Goal: Check status

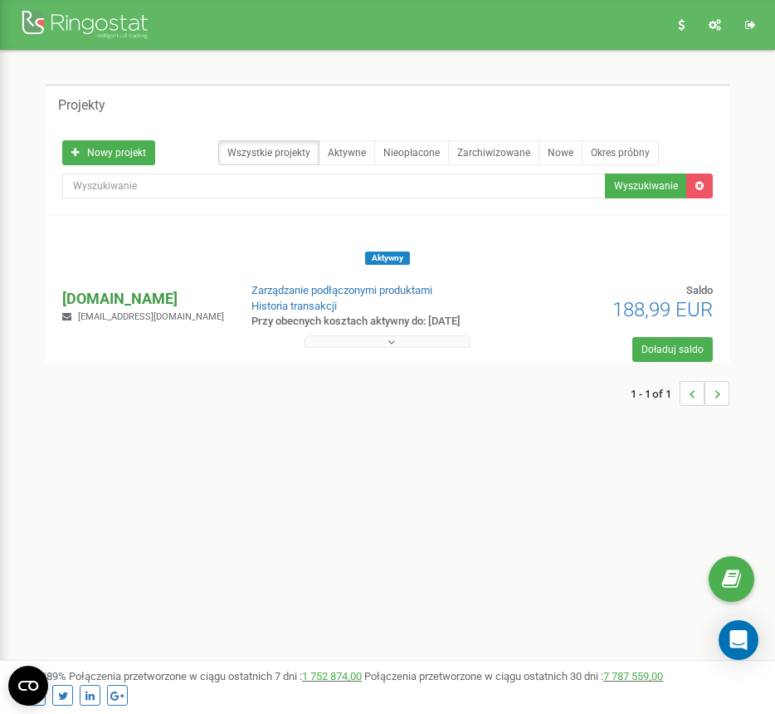
click at [122, 295] on p "[DOMAIN_NAME]" at bounding box center [143, 299] width 162 height 22
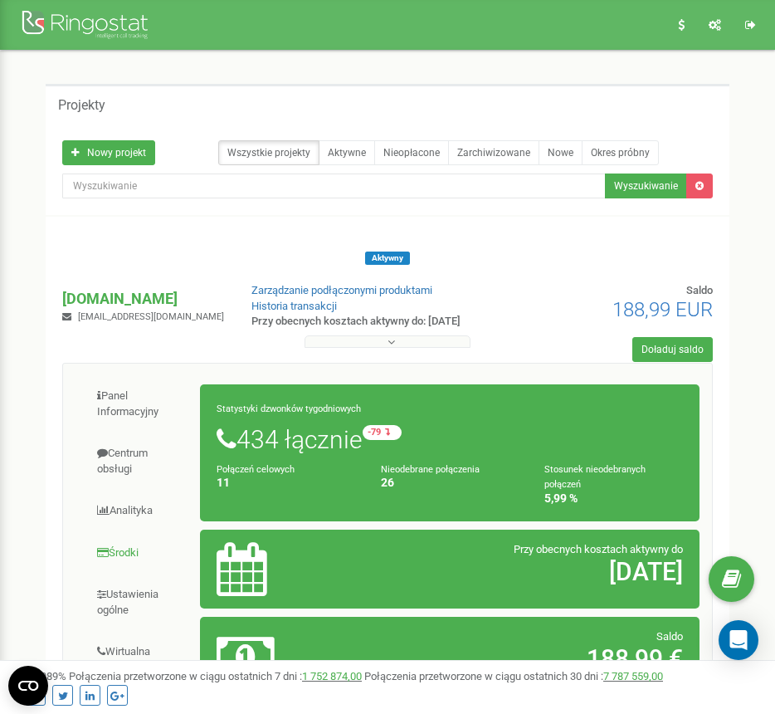
scroll to position [249, 0]
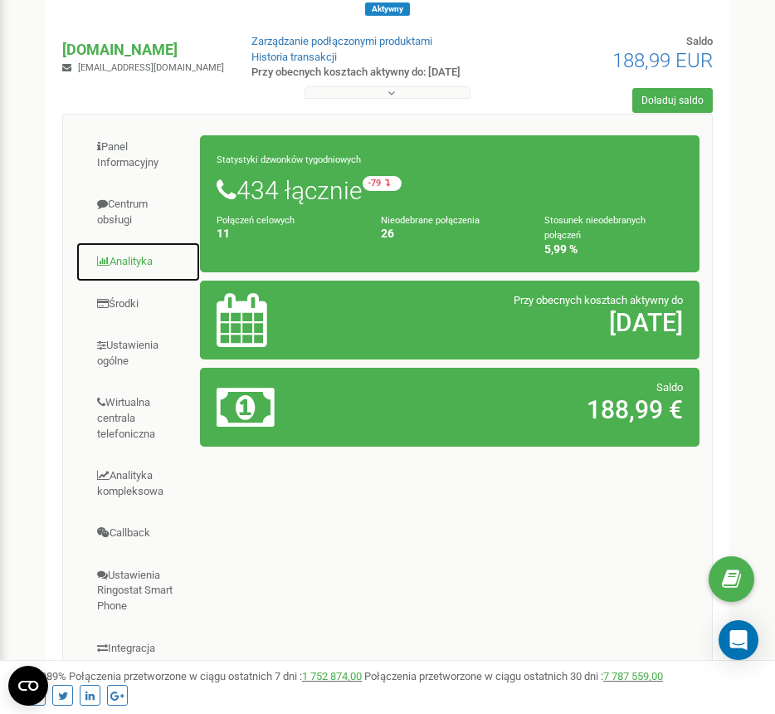
click at [129, 255] on link "Analityka" at bounding box center [138, 262] width 125 height 41
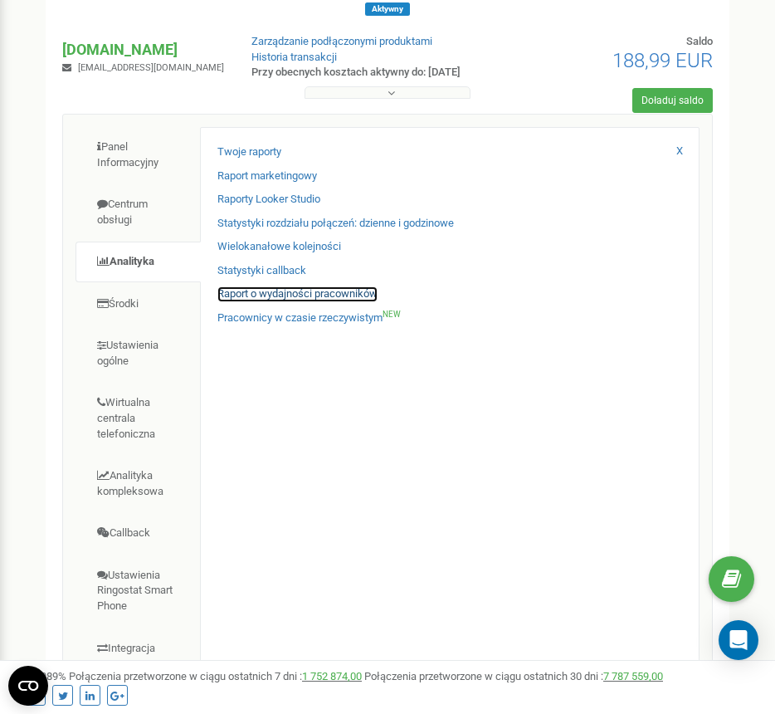
click at [287, 294] on link "Raport o wydajności pracowników" at bounding box center [297, 294] width 160 height 16
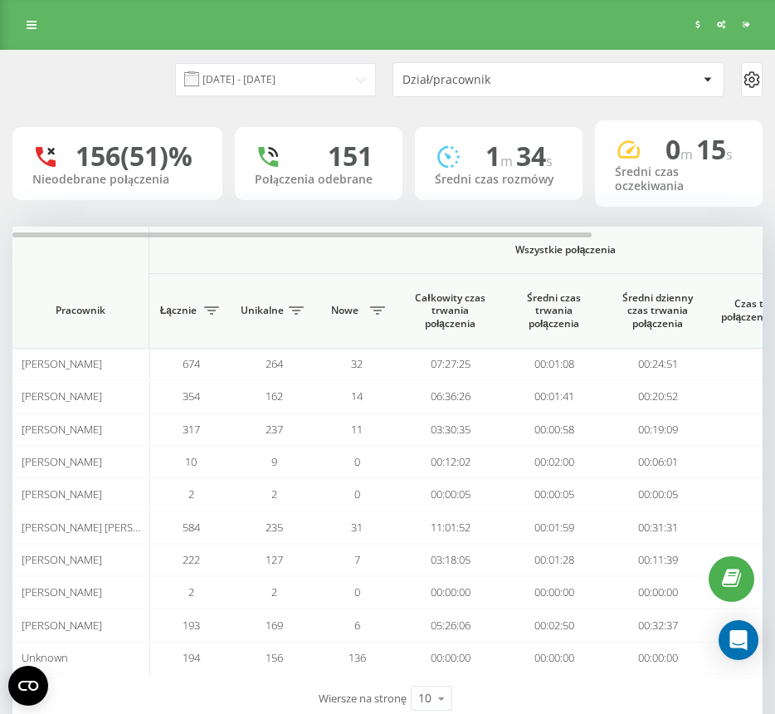
click at [436, 77] on div "Dział/pracownik" at bounding box center [502, 80] width 198 height 14
click at [302, 95] on input "[DATE] - [DATE]" at bounding box center [275, 79] width 201 height 32
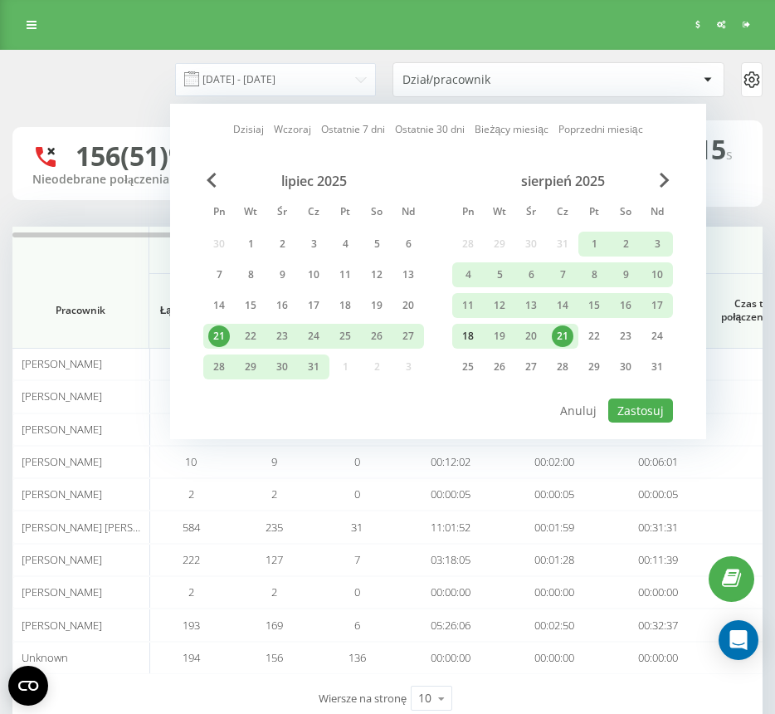
click at [455, 338] on div "18" at bounding box center [468, 336] width 32 height 25
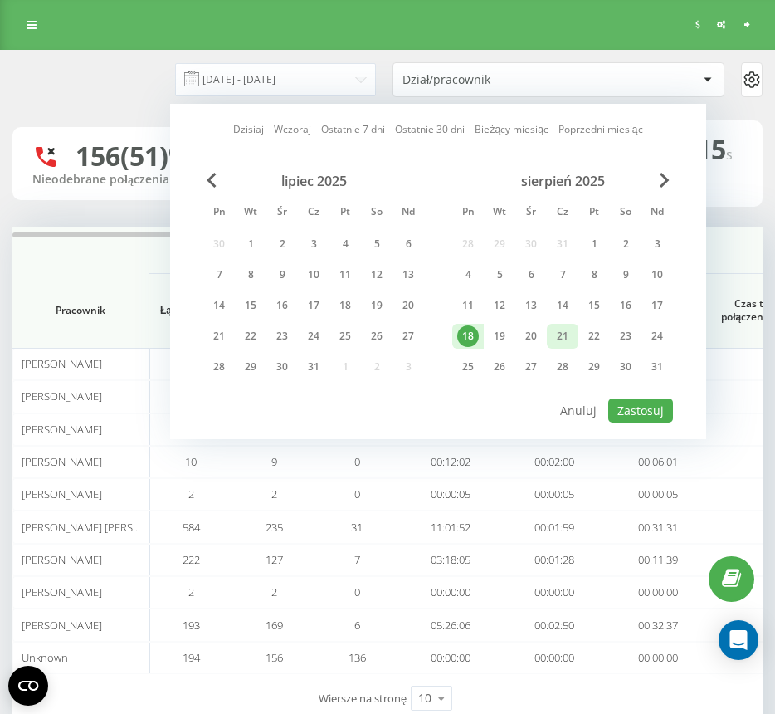
click at [554, 337] on div "21" at bounding box center [563, 336] width 22 height 22
click at [647, 411] on button "Zastosuj" at bounding box center [640, 410] width 65 height 24
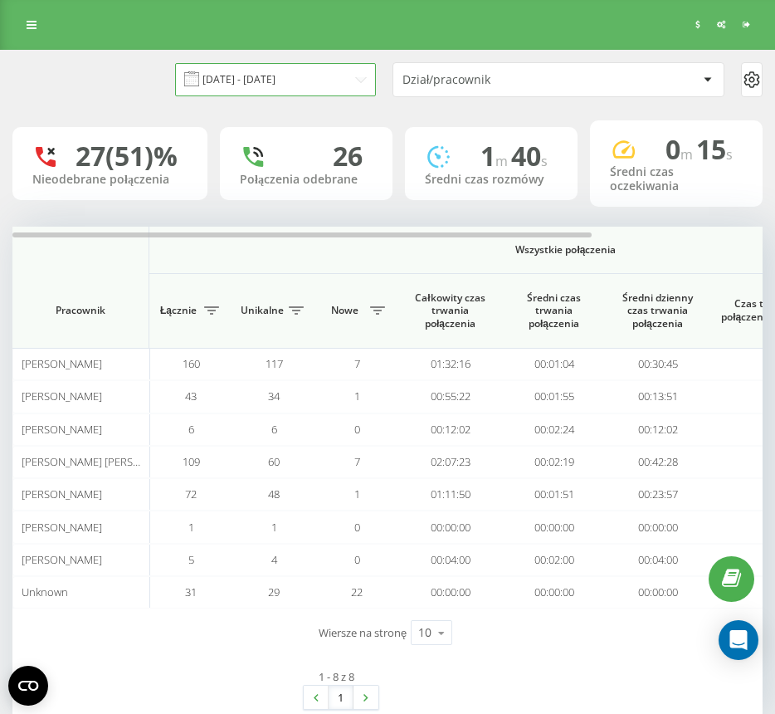
click at [315, 94] on input "[DATE] - [DATE]" at bounding box center [275, 79] width 201 height 32
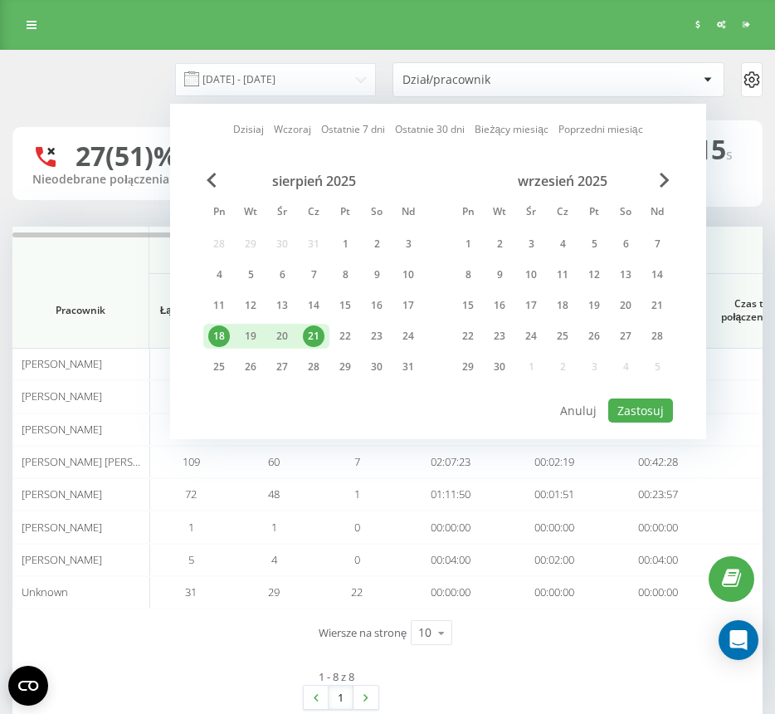
click at [314, 336] on div "21" at bounding box center [314, 336] width 22 height 22
click at [637, 408] on button "Zastosuj" at bounding box center [640, 410] width 65 height 24
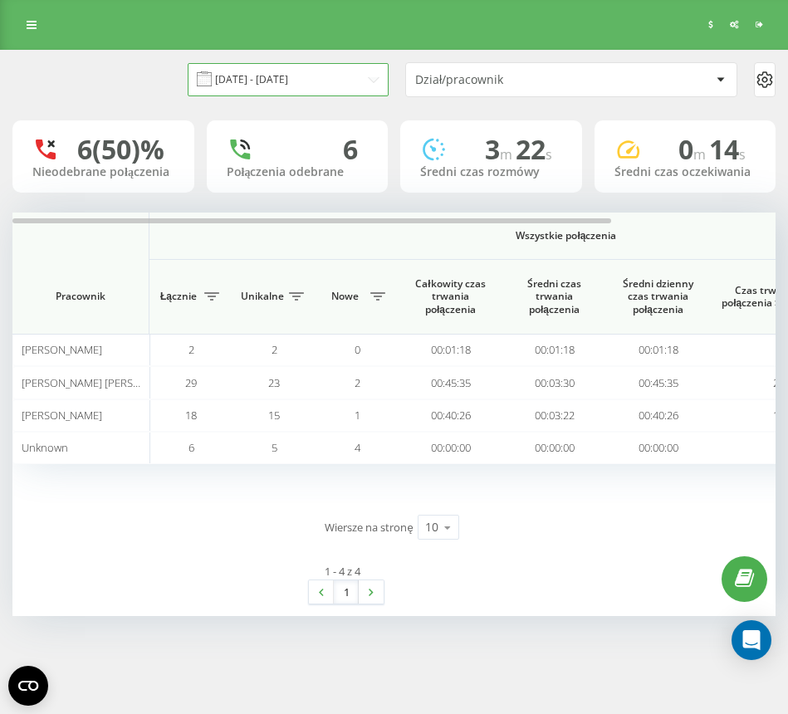
click at [304, 81] on input "[DATE] - [DATE]" at bounding box center [288, 79] width 201 height 32
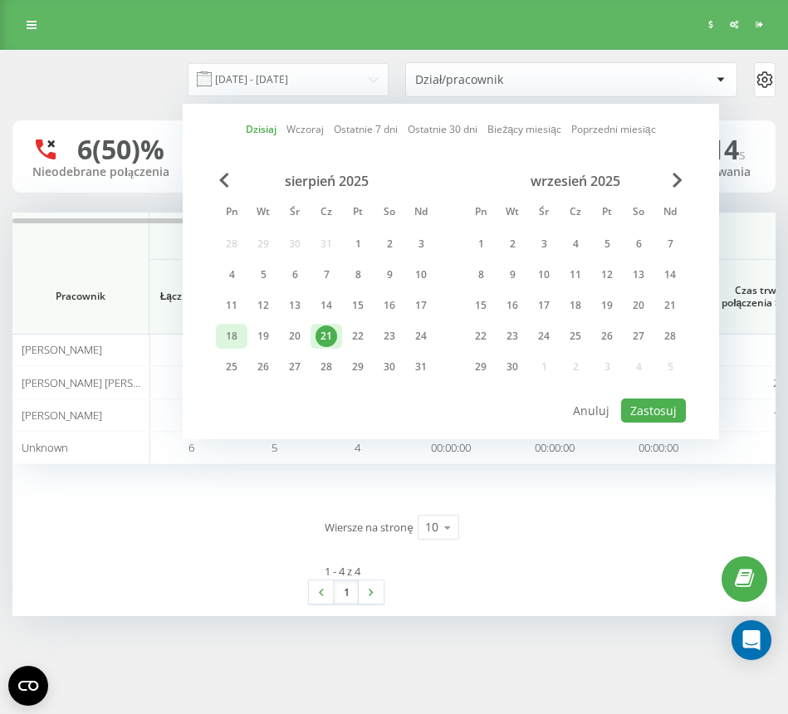
click at [240, 332] on div "18" at bounding box center [232, 336] width 22 height 22
click at [326, 335] on div "21" at bounding box center [326, 336] width 22 height 22
click at [674, 412] on button "Zastosuj" at bounding box center [653, 410] width 65 height 24
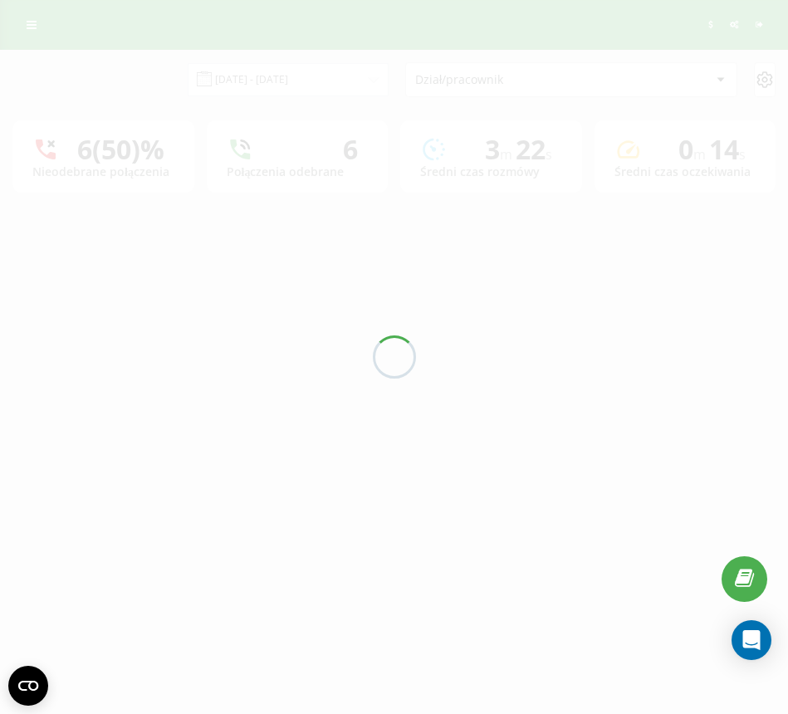
type input "[DATE] - [DATE]"
